Goal: Task Accomplishment & Management: Use online tool/utility

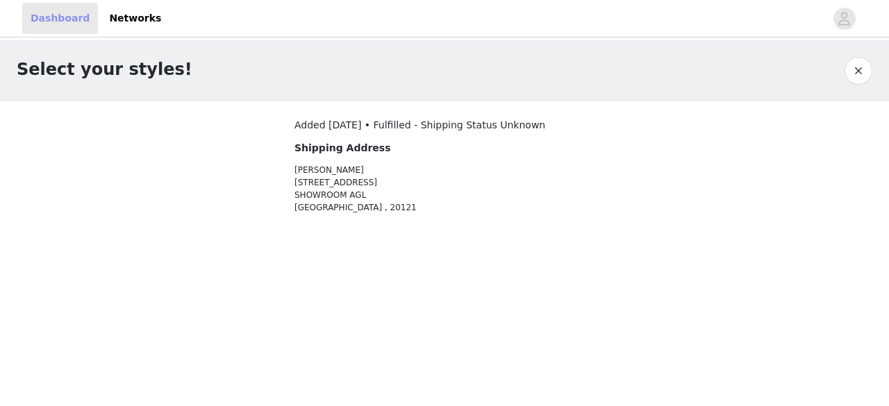
click at [55, 22] on link "Dashboard" at bounding box center [60, 18] width 76 height 31
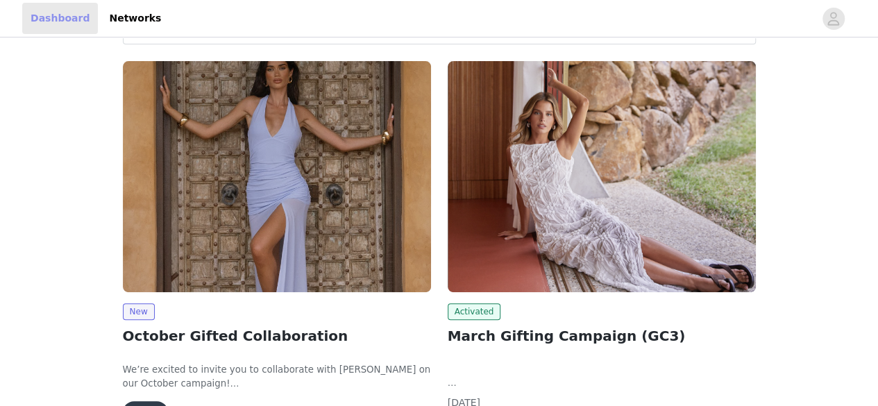
scroll to position [139, 0]
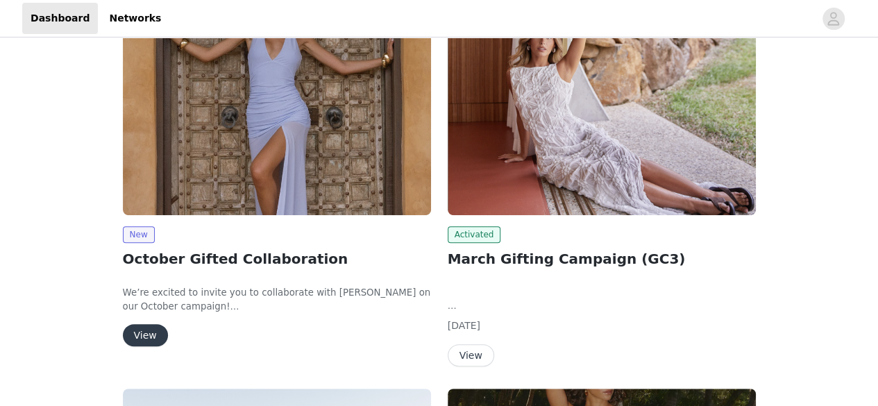
click at [153, 335] on button "View" at bounding box center [145, 335] width 45 height 22
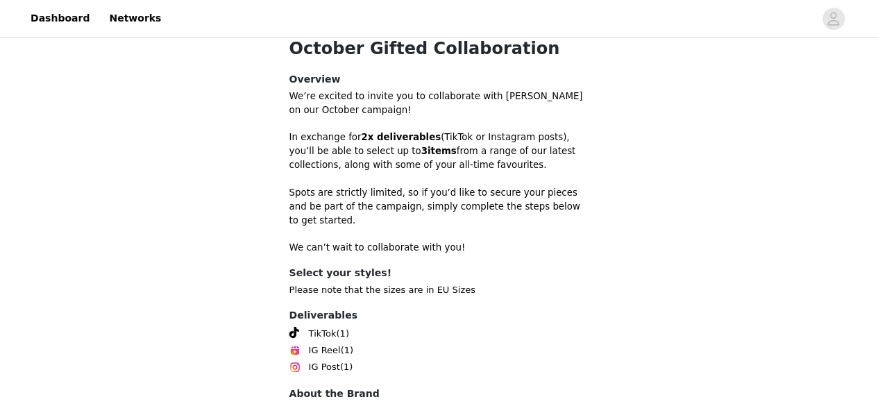
scroll to position [483, 0]
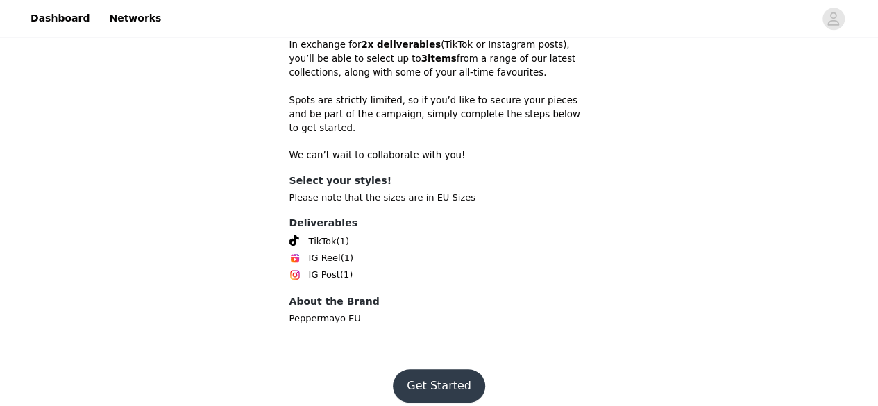
click at [460, 369] on button "Get Started" at bounding box center [439, 385] width 92 height 33
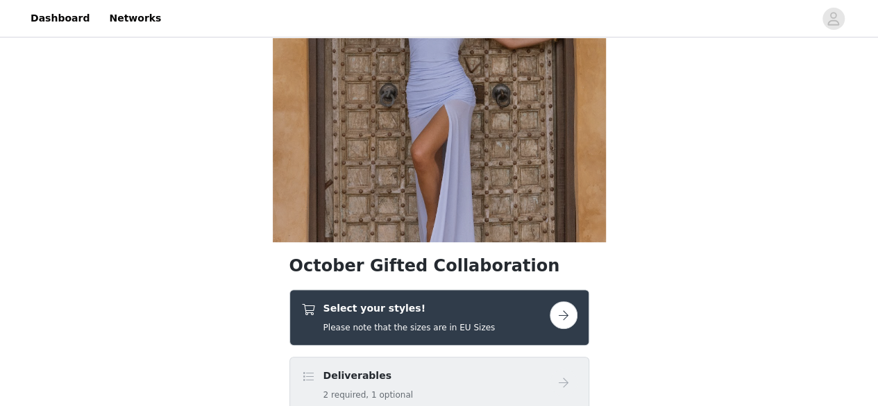
scroll to position [208, 0]
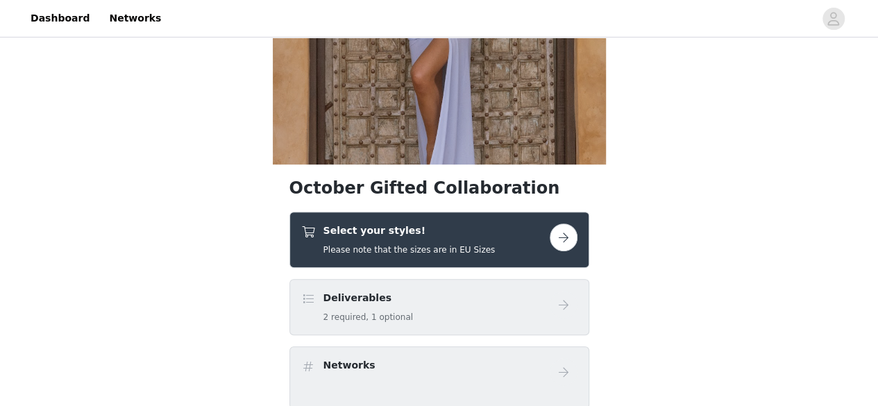
click at [569, 236] on button "button" at bounding box center [564, 238] width 28 height 28
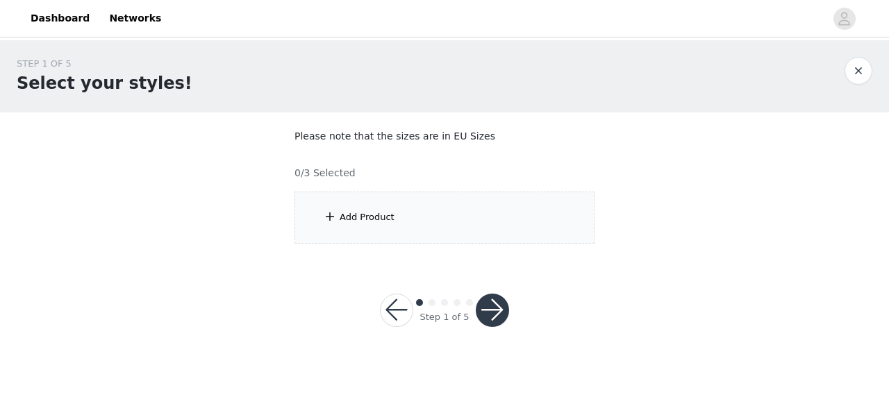
click at [337, 215] on div "Add Product" at bounding box center [444, 218] width 300 height 52
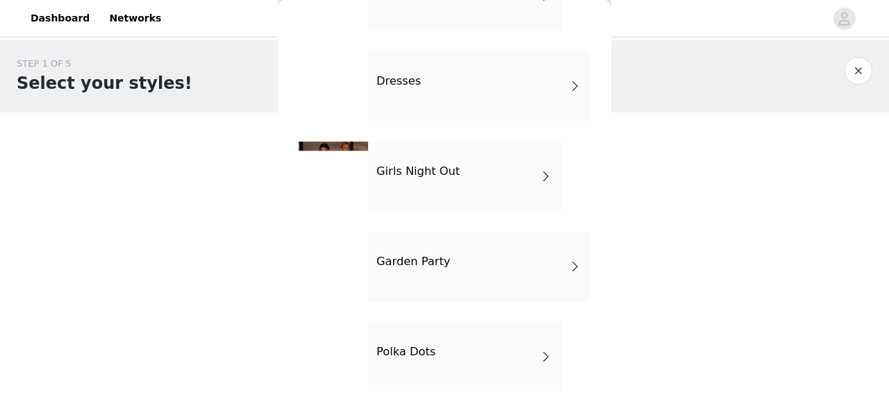
scroll to position [294, 0]
